Goal: Task Accomplishment & Management: Manage account settings

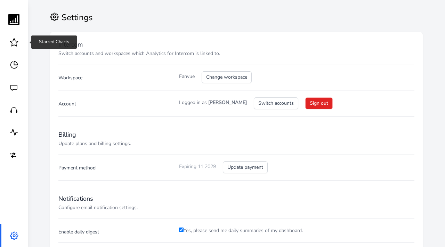
click at [15, 41] on icon at bounding box center [14, 42] width 9 height 9
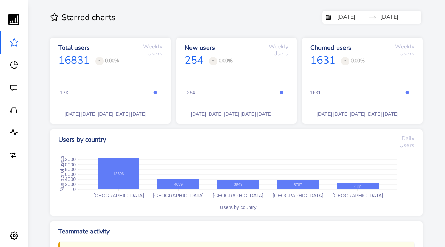
click at [356, 18] on input "05/17/2025" at bounding box center [354, 17] width 42 height 13
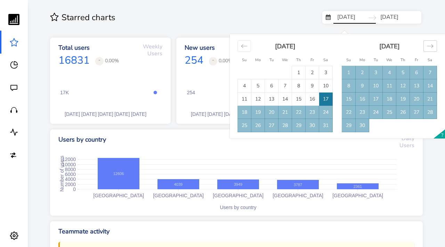
click at [427, 48] on icon "Move forward to switch to the next month." at bounding box center [430, 46] width 7 height 7
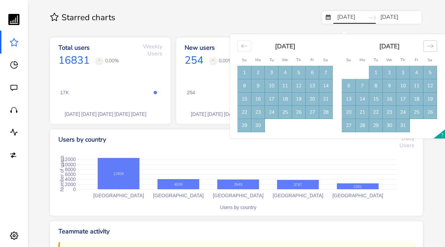
click at [427, 48] on icon "Move forward to switch to the next month." at bounding box center [430, 46] width 7 height 7
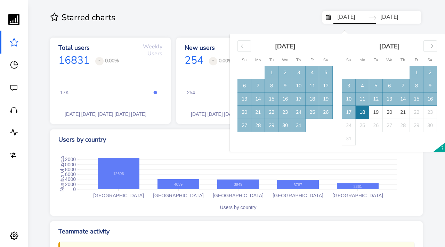
click at [414, 72] on td "1" at bounding box center [417, 72] width 14 height 13
type input "[DATE]"
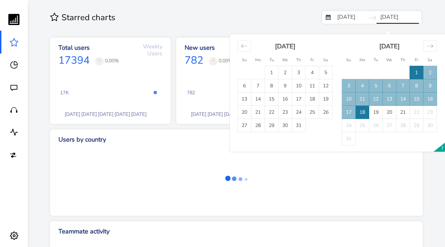
click at [366, 113] on td "18" at bounding box center [362, 112] width 14 height 13
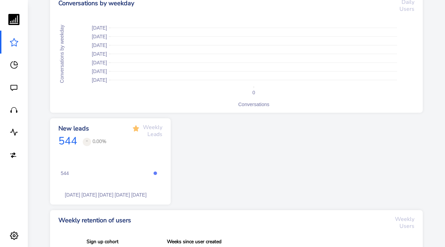
scroll to position [349, 0]
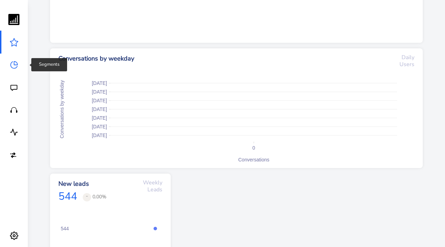
click at [17, 67] on icon at bounding box center [14, 64] width 9 height 9
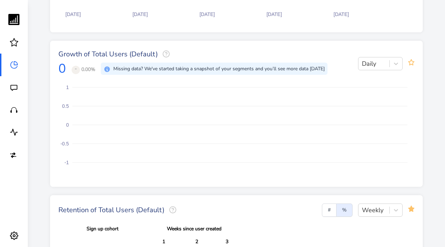
scroll to position [258, 0]
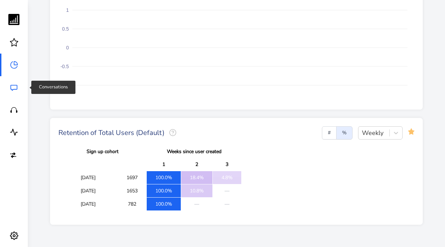
click at [12, 85] on icon at bounding box center [13, 88] width 7 height 6
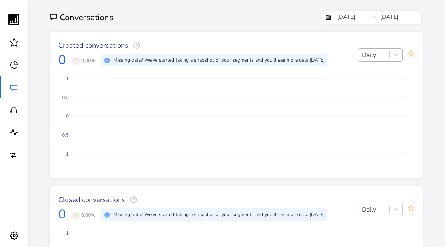
click at [374, 55] on div "Daily" at bounding box center [369, 54] width 14 height 9
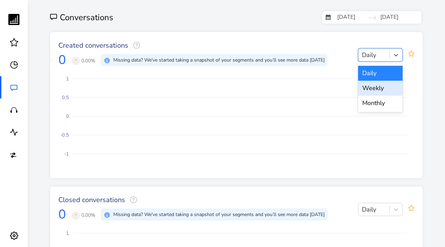
click at [371, 88] on div "Weekly" at bounding box center [380, 88] width 44 height 15
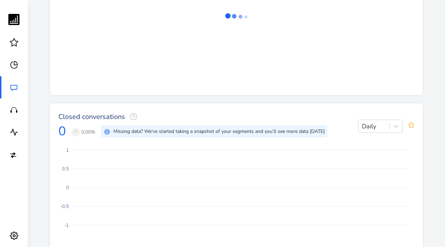
scroll to position [90, 0]
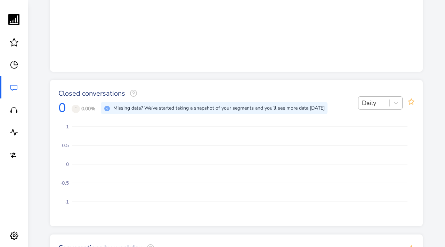
click at [383, 102] on div "Daily" at bounding box center [373, 103] width 31 height 11
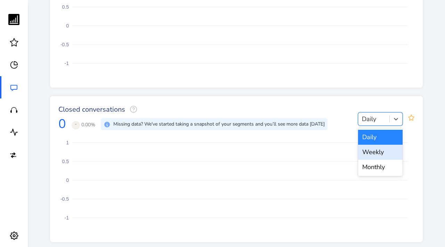
scroll to position [106, 0]
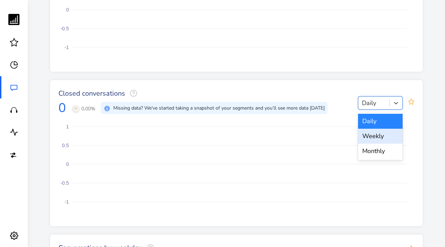
click at [376, 138] on div "Weekly" at bounding box center [380, 136] width 44 height 15
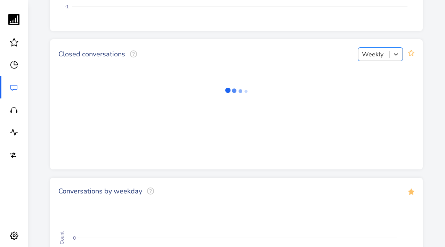
scroll to position [0, 0]
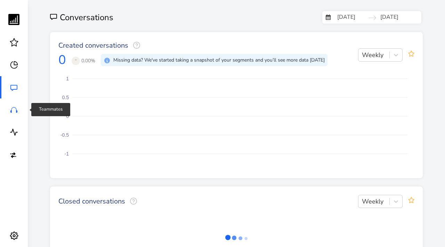
click at [15, 111] on icon at bounding box center [13, 110] width 7 height 6
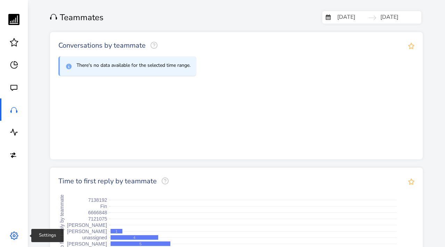
click at [11, 235] on icon at bounding box center [14, 235] width 9 height 9
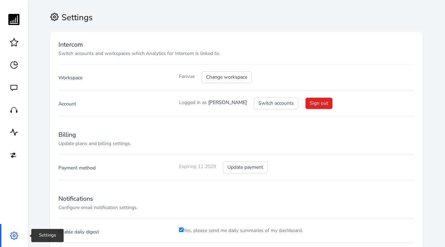
checkbox input "true"
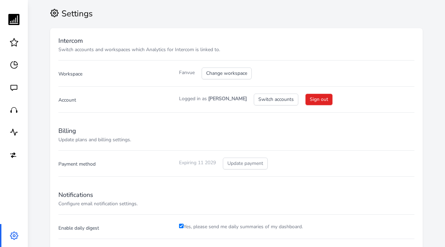
scroll to position [43, 0]
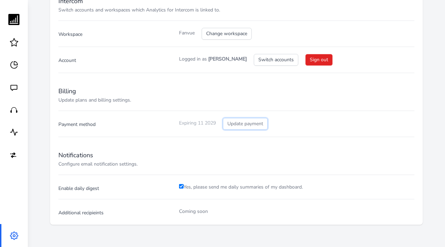
click at [247, 125] on button "Update payment" at bounding box center [245, 124] width 45 height 12
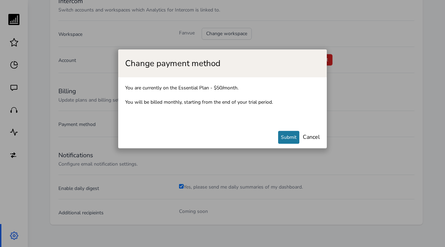
click at [368, 79] on div "Change payment method You are currently on the Essential Plan - $50/month. You …" at bounding box center [222, 123] width 445 height 247
click at [311, 138] on link "Cancel" at bounding box center [311, 137] width 17 height 8
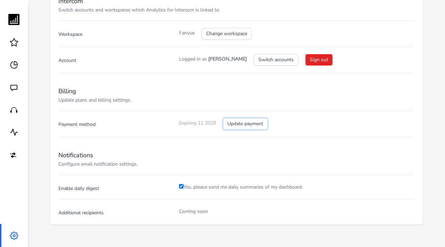
scroll to position [0, 0]
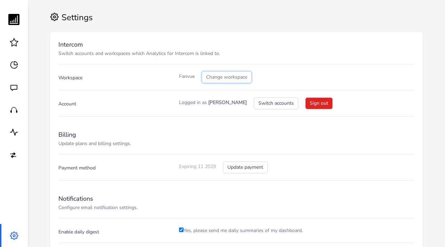
click at [226, 78] on button "Change workspace" at bounding box center [226, 77] width 50 height 12
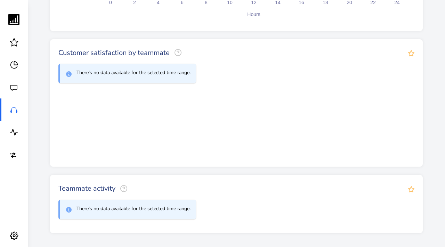
scroll to position [272, 0]
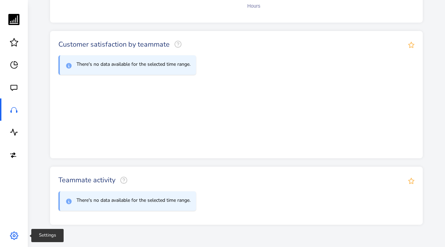
click at [16, 234] on icon at bounding box center [14, 236] width 8 height 8
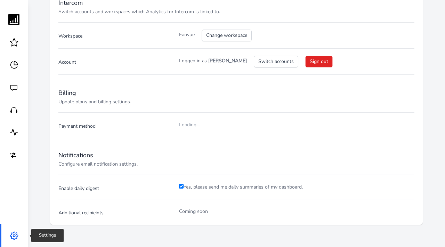
checkbox input "true"
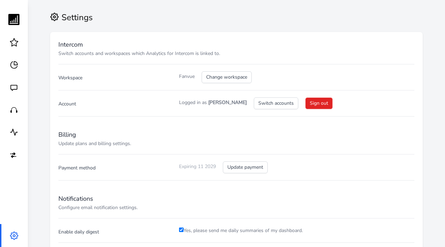
click at [70, 134] on h3 "Billing" at bounding box center [236, 134] width 356 height 8
click at [80, 142] on p "Update plans and billing settings." at bounding box center [174, 143] width 233 height 7
click at [159, 135] on h3 "Billing" at bounding box center [236, 134] width 356 height 8
click at [99, 140] on p "Update plans and billing settings." at bounding box center [174, 143] width 233 height 7
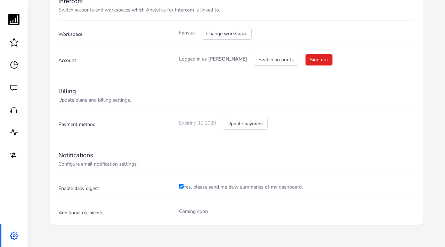
click at [189, 123] on p "Expiring 11 2029" at bounding box center [197, 124] width 37 height 10
click at [190, 210] on p "Coming soon" at bounding box center [193, 210] width 29 height 7
click at [177, 129] on div "Payment method Expiring 11 2029 Update payment" at bounding box center [236, 119] width 356 height 19
click at [155, 98] on p "Update plans and billing settings." at bounding box center [174, 100] width 233 height 7
click at [78, 93] on h3 "Billing" at bounding box center [236, 91] width 356 height 8
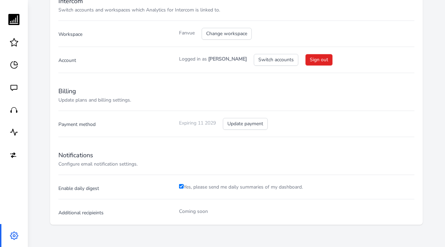
click at [68, 93] on h3 "Billing" at bounding box center [236, 91] width 356 height 8
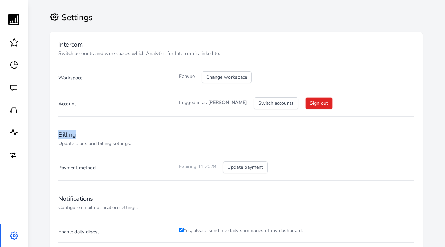
click at [15, 22] on rect at bounding box center [15, 20] width 1 height 5
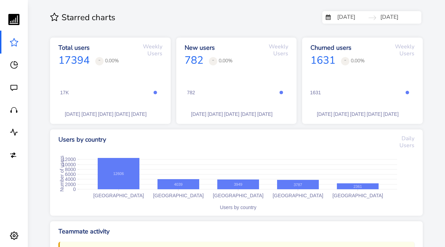
click at [13, 22] on rect at bounding box center [12, 21] width 1 height 2
click at [13, 23] on rect at bounding box center [14, 23] width 9 height 1
click at [13, 19] on rect at bounding box center [13, 19] width 11 height 11
click at [16, 232] on icon at bounding box center [14, 236] width 8 height 8
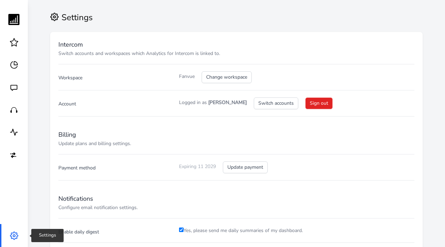
checkbox input "true"
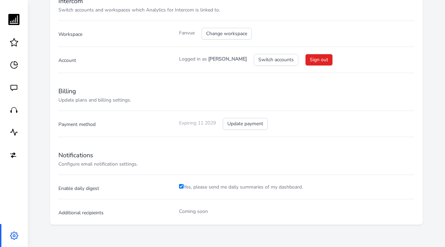
click at [71, 91] on h3 "Billing" at bounding box center [236, 91] width 356 height 8
click at [72, 101] on p "Update plans and billing settings." at bounding box center [174, 100] width 233 height 7
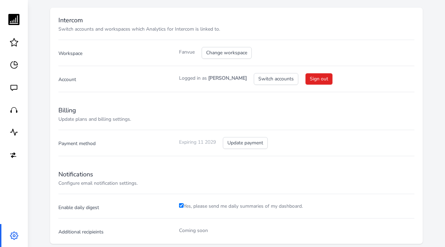
scroll to position [26, 0]
